Goal: Task Accomplishment & Management: Complete application form

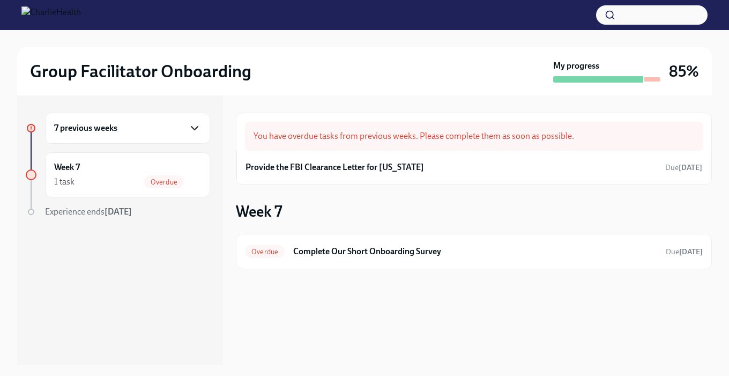
click at [194, 125] on icon "button" at bounding box center [194, 128] width 13 height 13
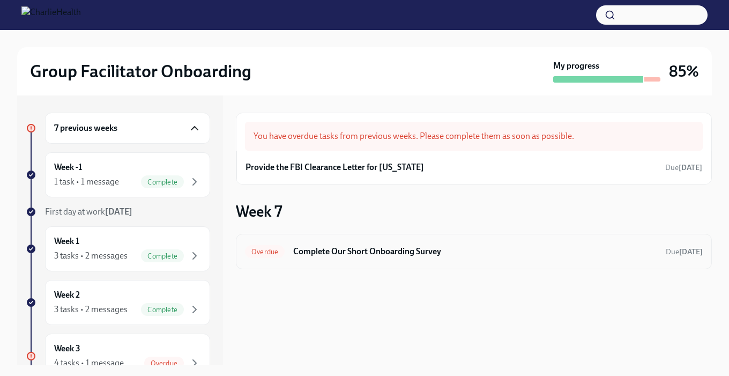
click at [642, 248] on h6 "Complete Our Short Onboarding Survey" at bounding box center [475, 252] width 364 height 12
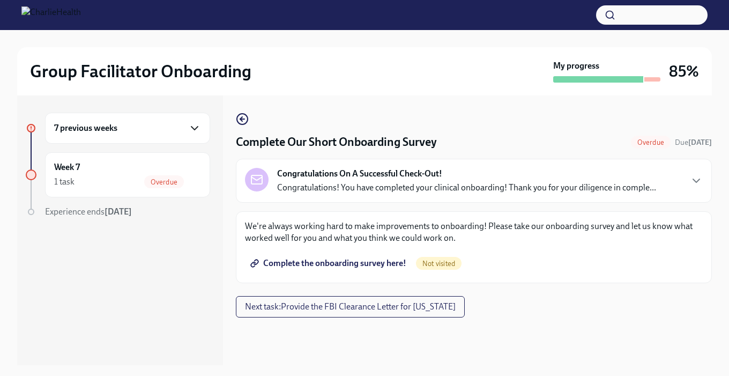
click at [193, 129] on icon "button" at bounding box center [194, 128] width 13 height 13
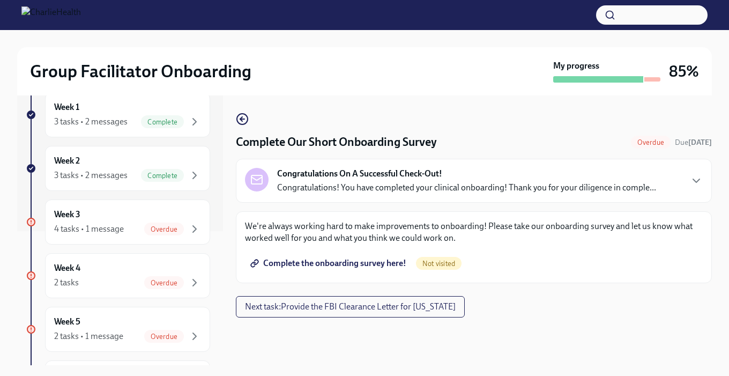
scroll to position [125, 0]
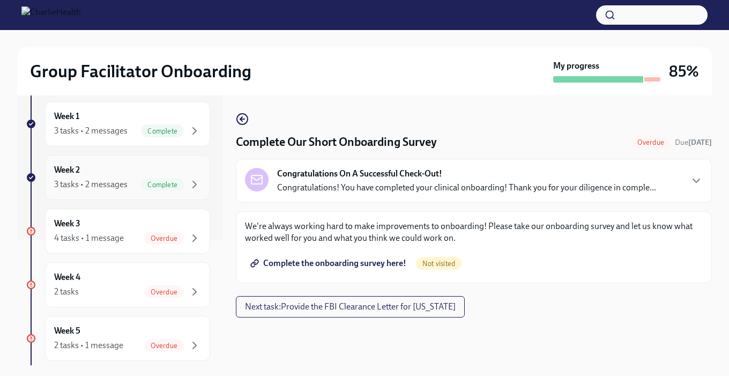
click at [134, 171] on div "Week 2 3 tasks • 2 messages Complete" at bounding box center [127, 177] width 147 height 27
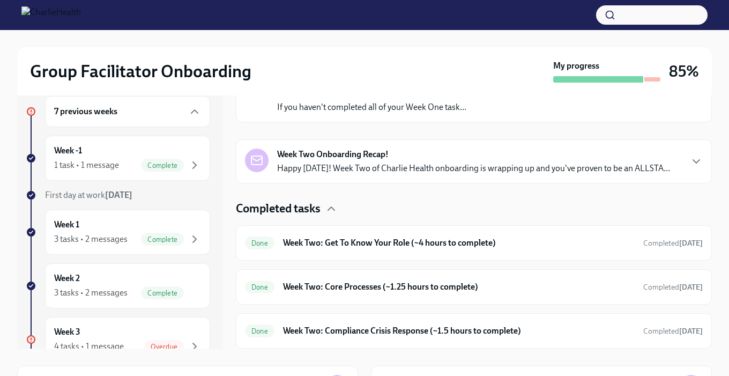
scroll to position [15, 0]
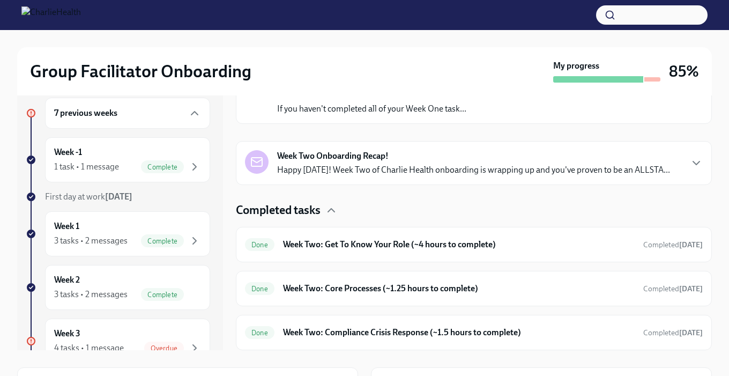
click at [680, 160] on div "Week Two Onboarding Recap! Happy [DATE]! Week Two of Charlie Health onboarding …" at bounding box center [474, 163] width 458 height 26
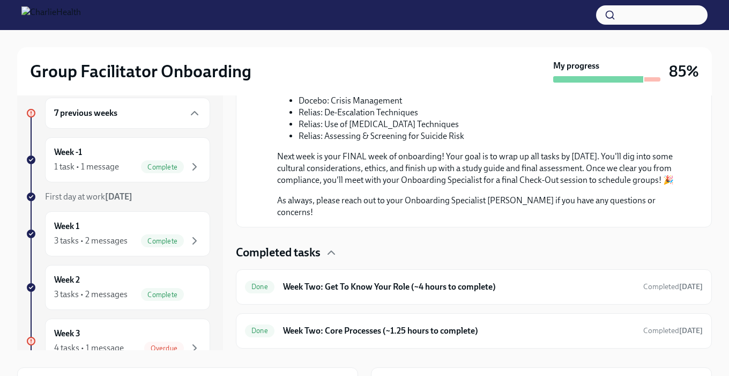
scroll to position [723, 0]
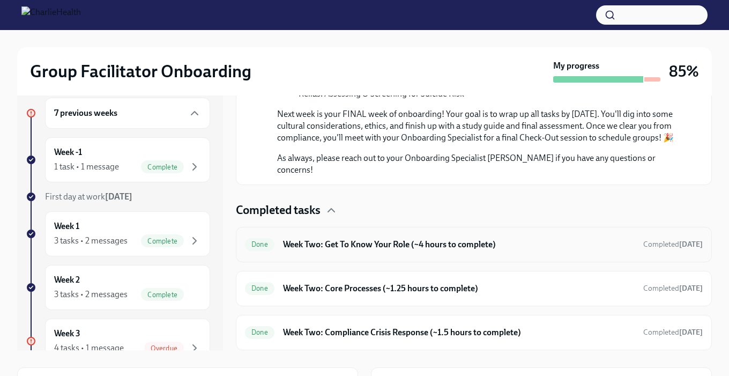
click at [398, 247] on h6 "Week Two: Get To Know Your Role (~4 hours to complete)" at bounding box center [459, 245] width 352 height 12
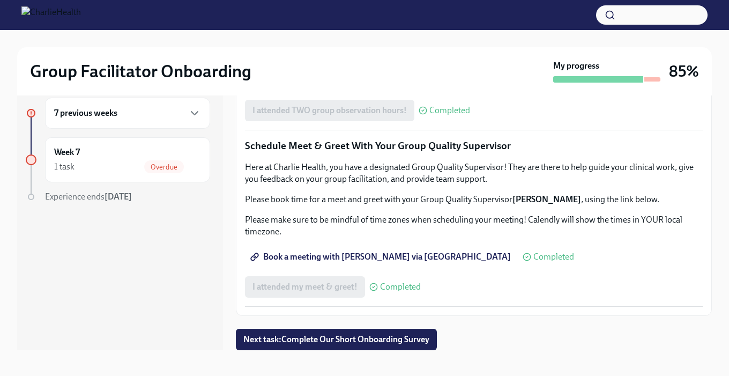
scroll to position [1055, 0]
click at [191, 112] on icon "button" at bounding box center [194, 113] width 13 height 13
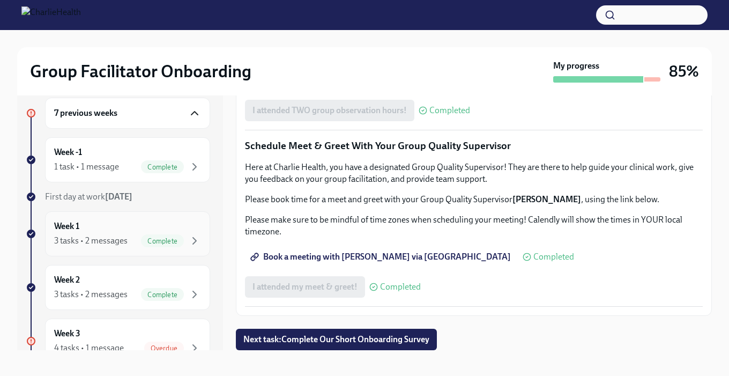
click at [132, 228] on div "Week 1 3 tasks • 2 messages Complete" at bounding box center [127, 233] width 147 height 27
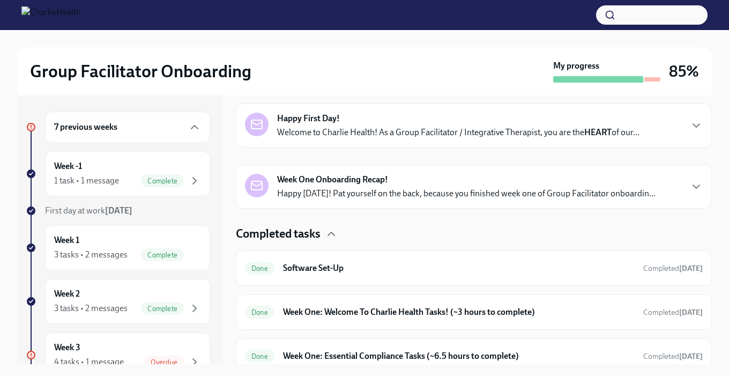
scroll to position [178, 0]
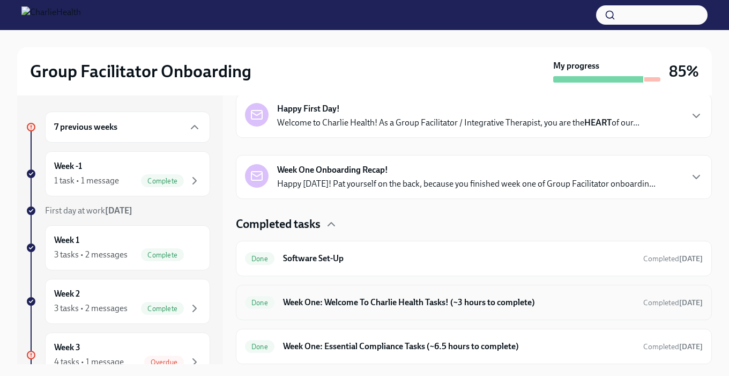
click at [574, 302] on h6 "Week One: Welcome To Charlie Health Tasks! (~3 hours to complete)" at bounding box center [459, 303] width 352 height 12
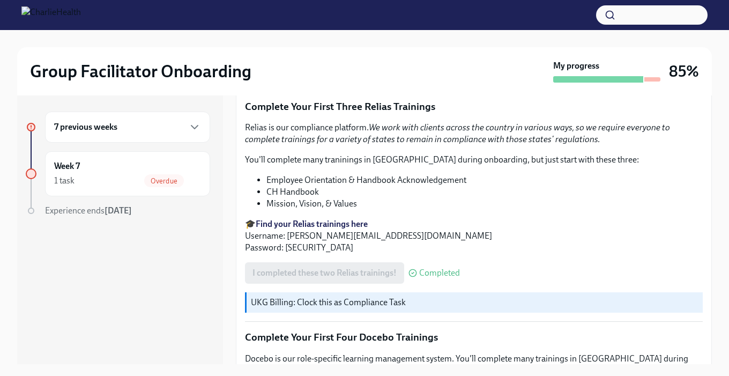
scroll to position [1306, 0]
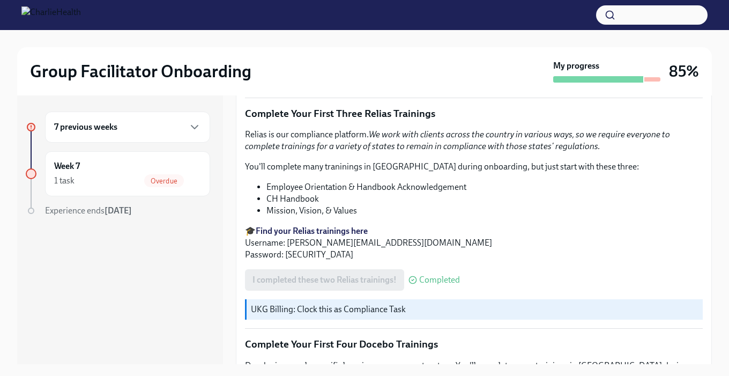
click at [296, 234] on p "🎓 Find your Relias trainings here Username: [PERSON_NAME][EMAIL_ADDRESS][DOMAIN…" at bounding box center [474, 242] width 458 height 35
copy p "ch1234"
click at [183, 168] on div "Week 7 1 task Overdue" at bounding box center [127, 173] width 147 height 27
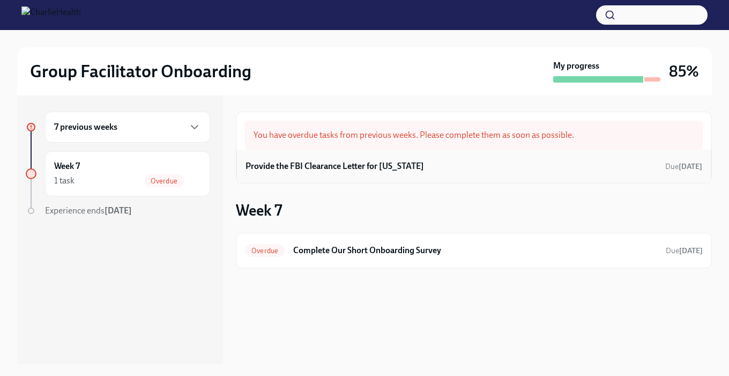
click at [368, 160] on div "Provide the FBI Clearance Letter for [US_STATE] Due [DATE]" at bounding box center [474, 166] width 457 height 16
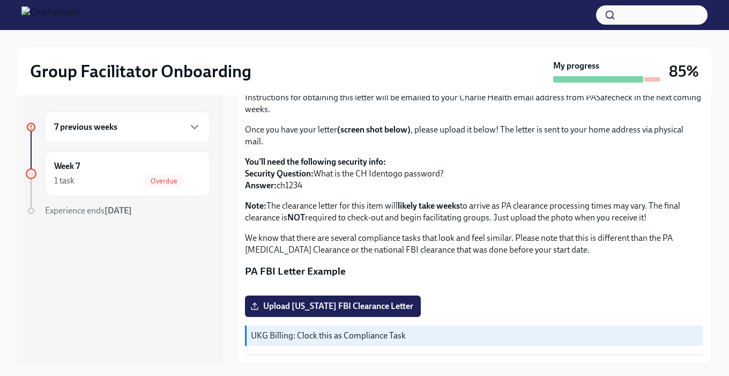
scroll to position [225, 0]
click at [393, 309] on span "Upload [US_STATE] FBI Clearance Letter" at bounding box center [333, 306] width 161 height 11
click at [0, 0] on input "Upload [US_STATE] FBI Clearance Letter" at bounding box center [0, 0] width 0 height 0
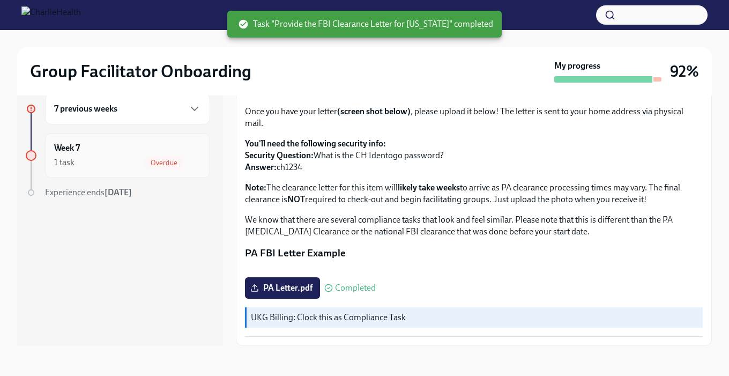
click at [163, 148] on div "Week 7 1 task Overdue" at bounding box center [127, 155] width 147 height 27
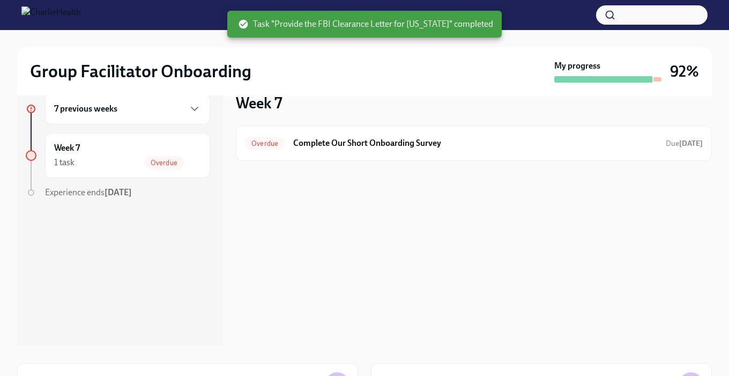
scroll to position [1, 0]
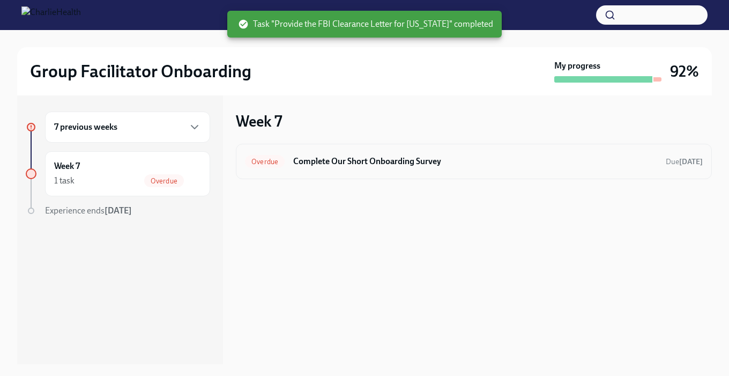
click at [361, 154] on div "Overdue Complete Our Short Onboarding Survey Due [DATE]" at bounding box center [474, 161] width 458 height 17
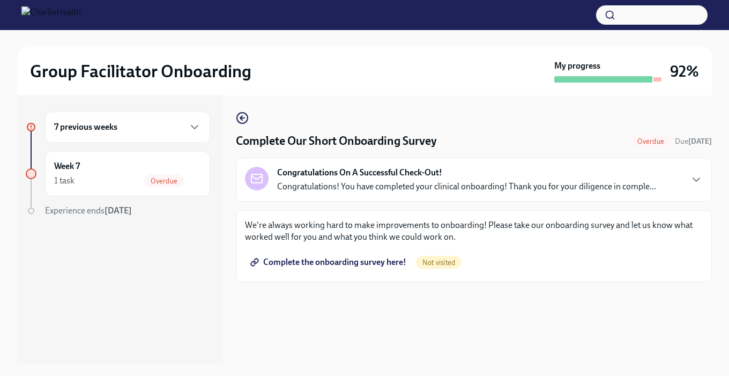
click at [382, 261] on span "Complete the onboarding survey here!" at bounding box center [330, 262] width 154 height 11
